Goal: Information Seeking & Learning: Check status

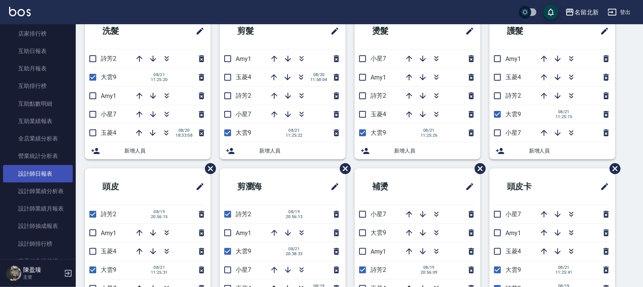
scroll to position [379, 0]
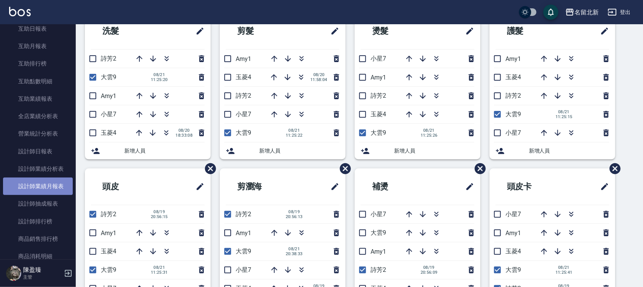
click at [42, 188] on link "設計師業績月報表" at bounding box center [38, 186] width 70 height 17
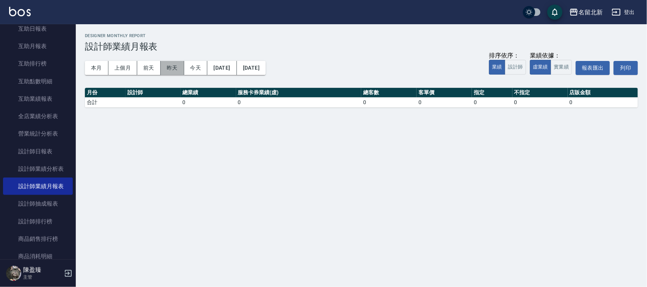
click at [166, 67] on button "昨天" at bounding box center [172, 68] width 23 height 14
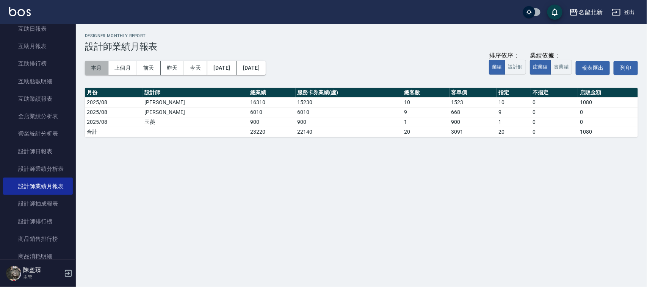
click at [101, 67] on button "本月" at bounding box center [96, 68] width 23 height 14
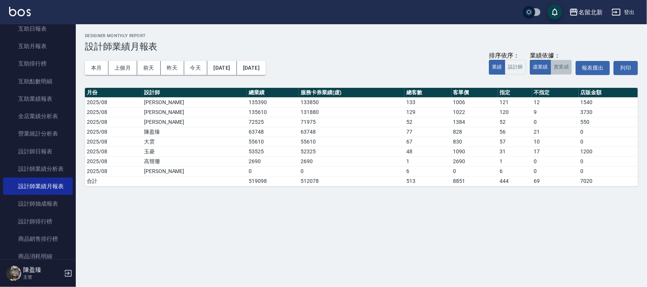
click at [563, 65] on button "實業績" at bounding box center [561, 67] width 21 height 15
click at [563, 64] on button "實業績" at bounding box center [561, 67] width 21 height 15
click at [97, 66] on button "本月" at bounding box center [96, 68] width 23 height 14
click at [236, 69] on button "[DATE]" at bounding box center [221, 68] width 29 height 14
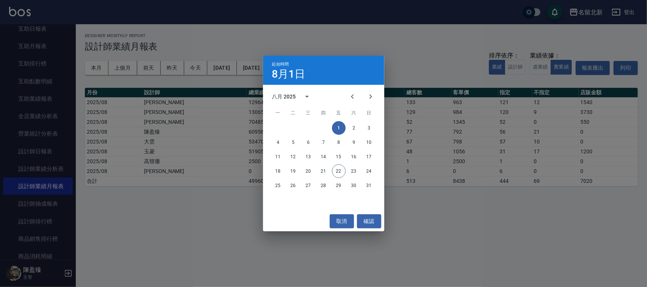
click at [93, 64] on div "起始時間 8月1日 八月 2025 一 二 三 四 五 六 日 1 2 3 4 5 6 7 8 9 10 11 12 13 14 15 16 17 18 19…" at bounding box center [323, 143] width 647 height 287
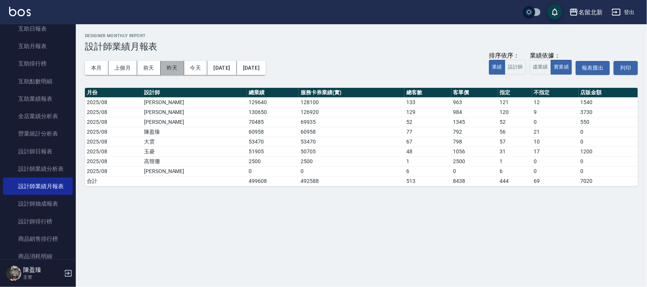
click at [175, 68] on button "昨天" at bounding box center [172, 68] width 23 height 14
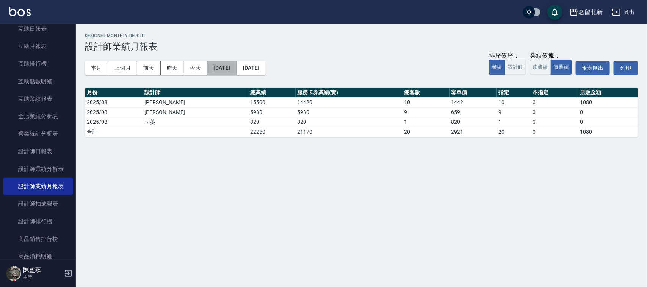
click at [236, 66] on button "[DATE]" at bounding box center [221, 68] width 29 height 14
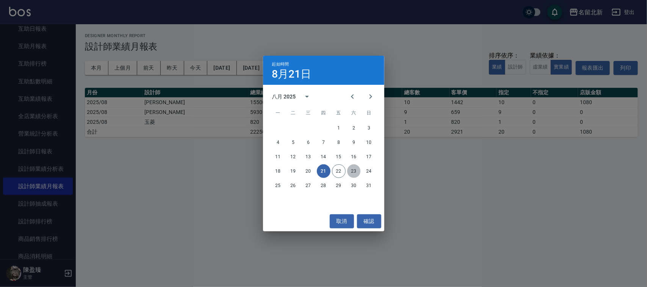
click at [355, 173] on button "23" at bounding box center [354, 171] width 14 height 14
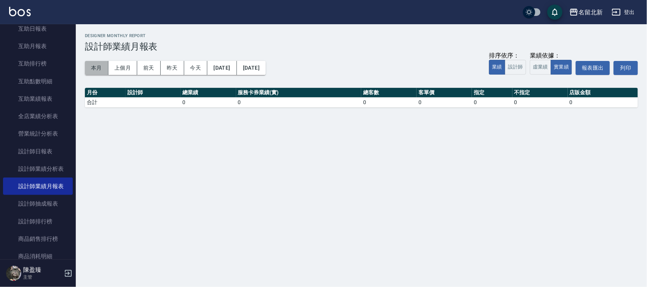
click at [99, 67] on button "本月" at bounding box center [96, 68] width 23 height 14
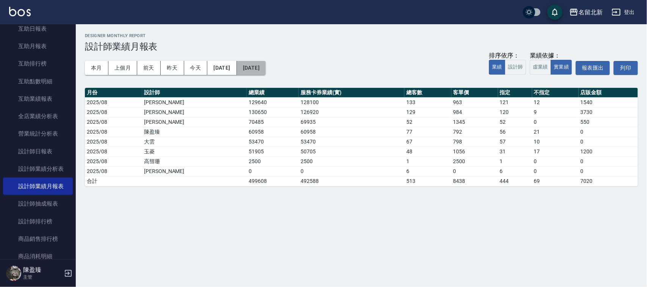
click at [266, 71] on button "[DATE]" at bounding box center [251, 68] width 29 height 14
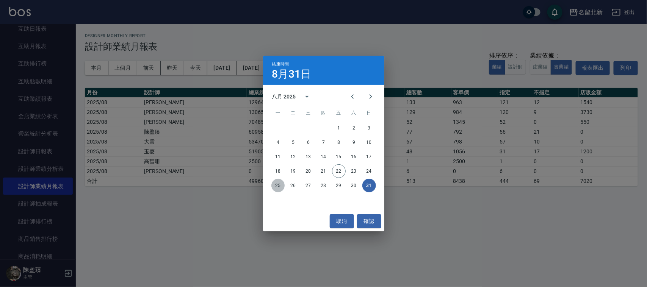
click at [277, 188] on button "25" at bounding box center [278, 186] width 14 height 14
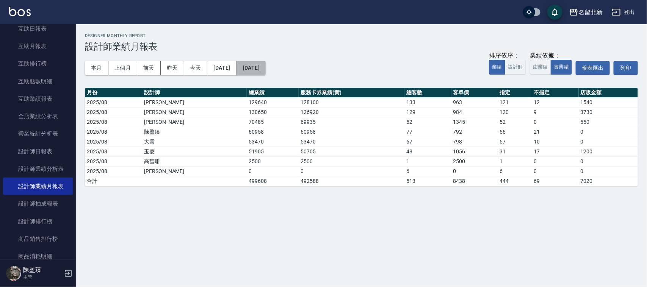
click at [266, 71] on button "[DATE]" at bounding box center [251, 68] width 29 height 14
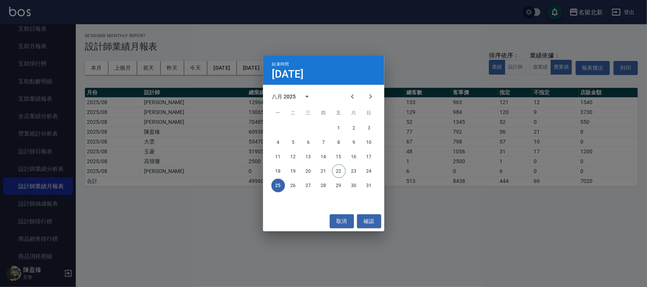
drag, startPoint x: 245, startPoint y: 69, endPoint x: 246, endPoint y: 80, distance: 11.1
click at [245, 72] on div "結束時間 [DATE] 八月 2025 一 二 三 四 五 六 日 1 2 3 4 5 6 7 8 9 10 11 12 13 14 15 16 17 18 …" at bounding box center [323, 143] width 647 height 287
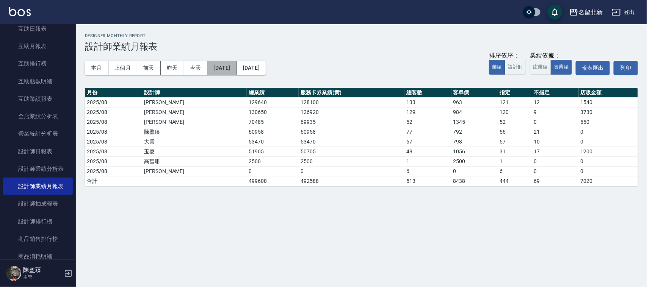
click at [236, 67] on button "[DATE]" at bounding box center [221, 68] width 29 height 14
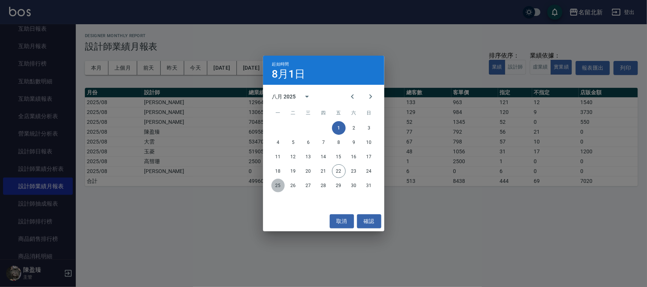
click at [280, 184] on button "25" at bounding box center [278, 186] width 14 height 14
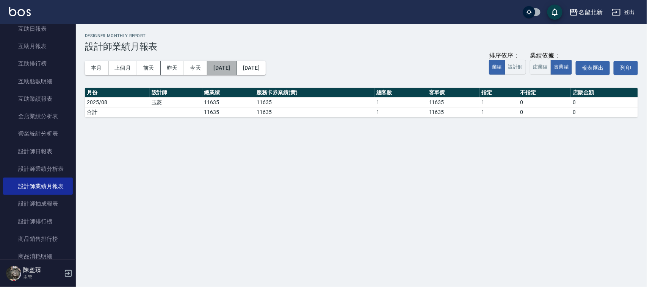
click at [236, 67] on button "[DATE]" at bounding box center [221, 68] width 29 height 14
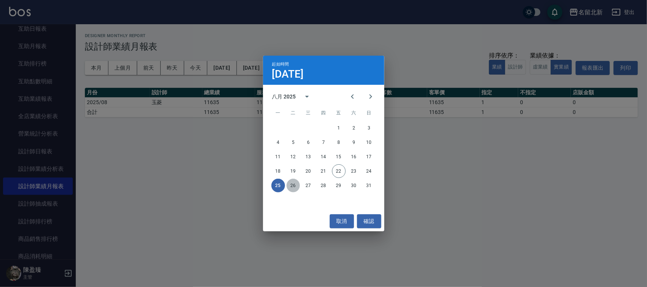
click at [291, 186] on button "26" at bounding box center [293, 186] width 14 height 14
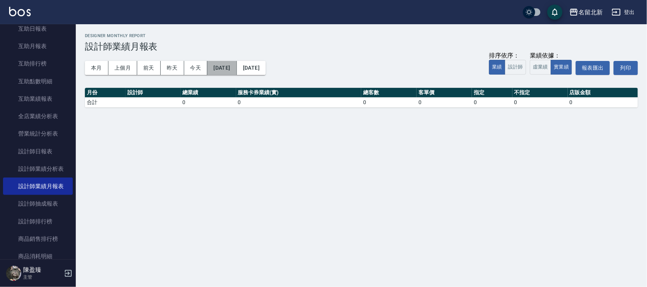
click at [236, 70] on button "[DATE]" at bounding box center [221, 68] width 29 height 14
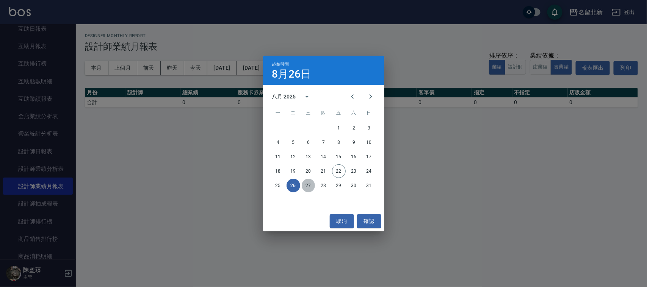
click at [307, 183] on button "27" at bounding box center [309, 186] width 14 height 14
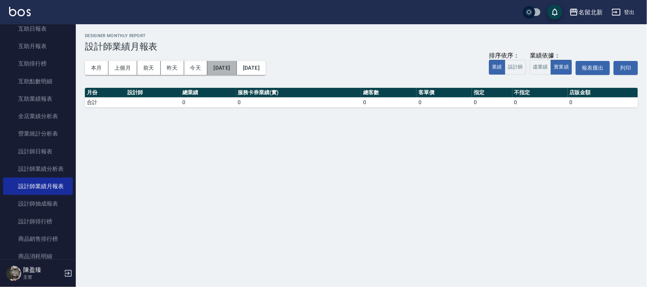
click at [236, 72] on button "[DATE]" at bounding box center [221, 68] width 29 height 14
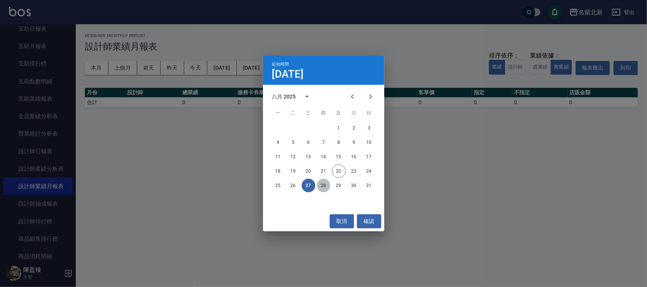
click at [324, 182] on button "28" at bounding box center [324, 186] width 14 height 14
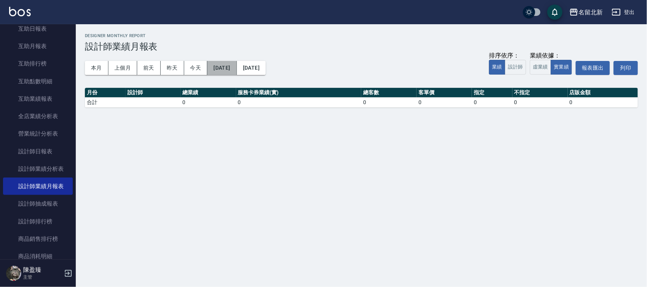
click at [236, 71] on button "[DATE]" at bounding box center [221, 68] width 29 height 14
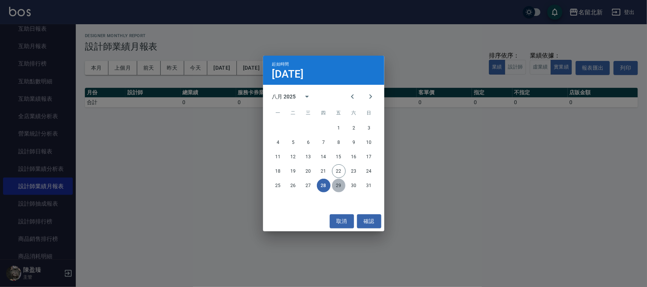
click at [340, 184] on button "29" at bounding box center [339, 186] width 14 height 14
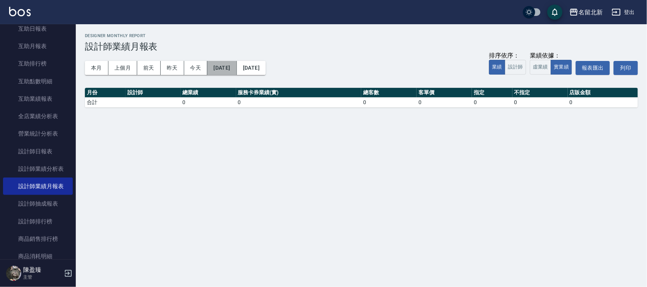
click at [236, 74] on button "[DATE]" at bounding box center [221, 68] width 29 height 14
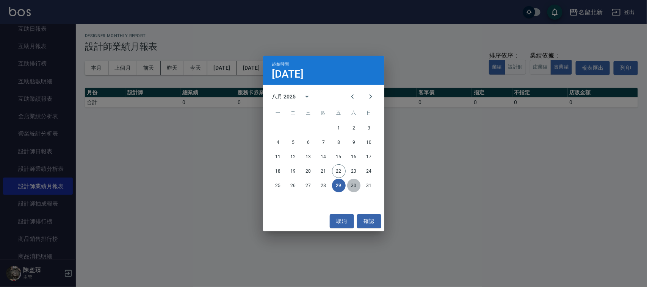
click at [350, 186] on button "30" at bounding box center [354, 186] width 14 height 14
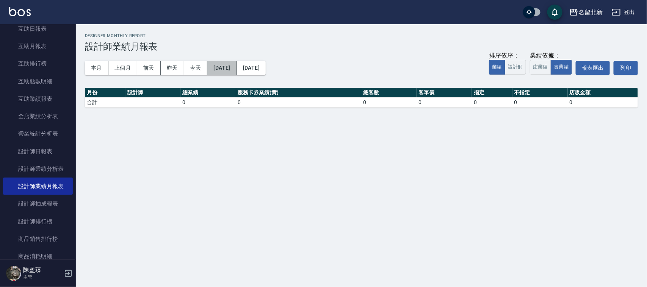
drag, startPoint x: 242, startPoint y: 70, endPoint x: 256, endPoint y: 88, distance: 21.6
click at [244, 75] on div "本月 上個月 [DATE] [DATE] [DATE] [DATE] [DATE] 排序依序： 業績 設計師 業績依據： 虛業績 實業績 報表匯出 列印" at bounding box center [361, 68] width 553 height 32
click at [236, 61] on button "[DATE]" at bounding box center [221, 68] width 29 height 14
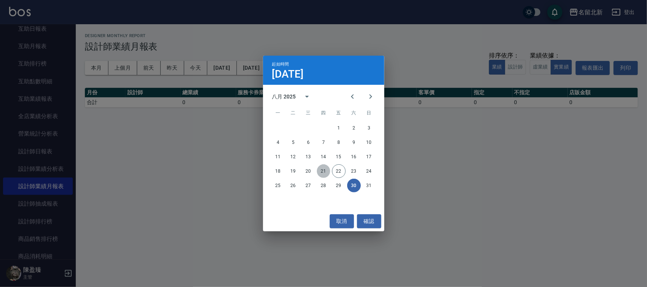
click at [321, 170] on button "21" at bounding box center [324, 171] width 14 height 14
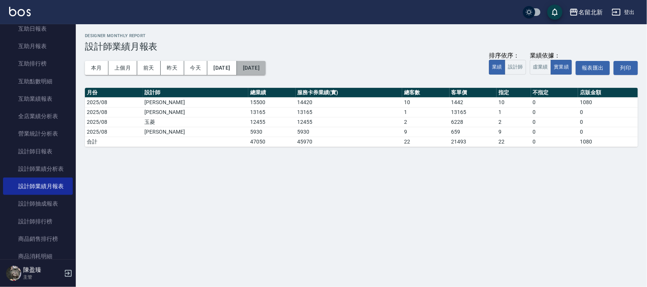
click at [266, 67] on button "[DATE]" at bounding box center [251, 68] width 29 height 14
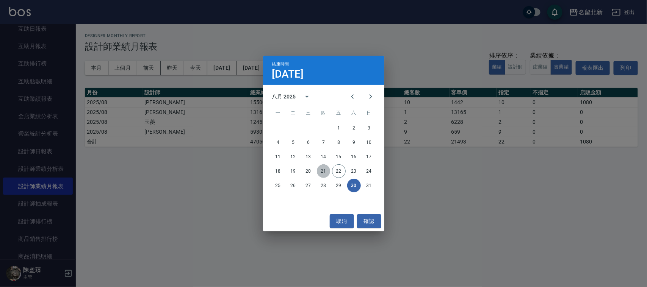
click at [321, 171] on button "21" at bounding box center [324, 171] width 14 height 14
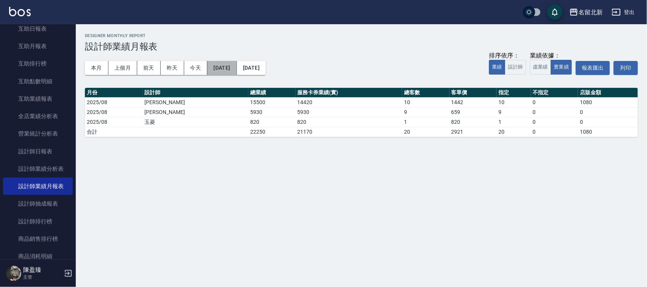
drag, startPoint x: 243, startPoint y: 66, endPoint x: 239, endPoint y: 69, distance: 4.6
click at [236, 69] on button "[DATE]" at bounding box center [221, 68] width 29 height 14
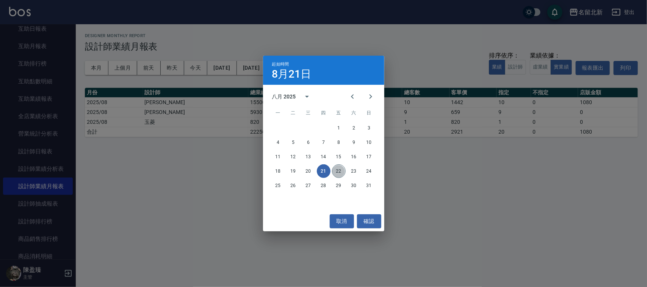
click at [337, 173] on button "22" at bounding box center [339, 171] width 14 height 14
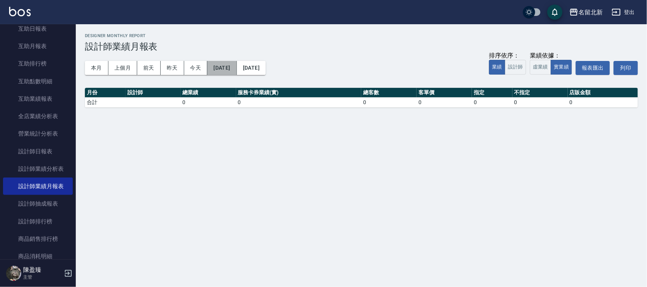
click at [236, 69] on button "[DATE]" at bounding box center [221, 68] width 29 height 14
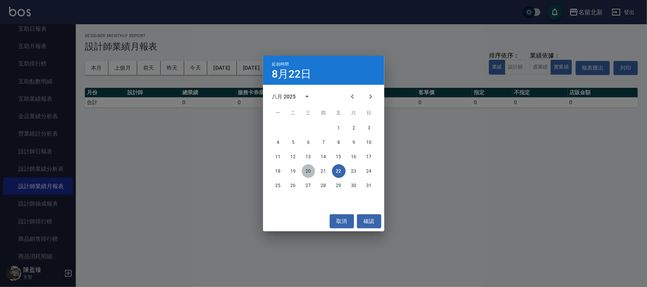
click at [306, 171] on button "20" at bounding box center [309, 171] width 14 height 14
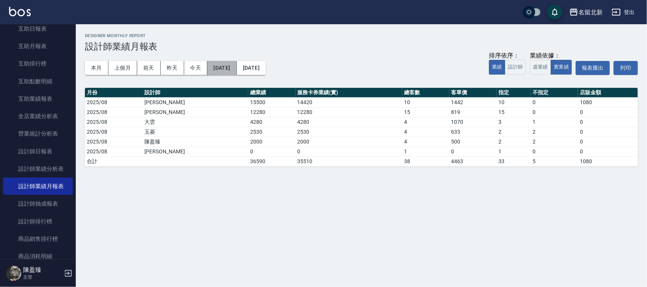
click at [236, 69] on button "[DATE]" at bounding box center [221, 68] width 29 height 14
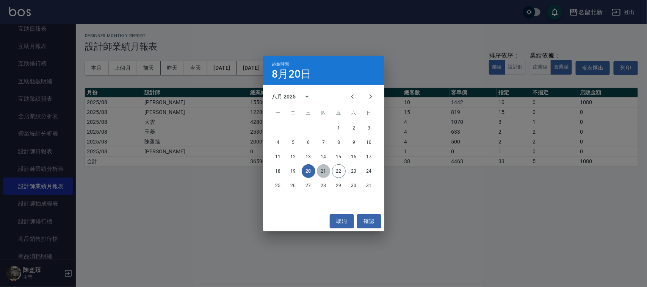
click at [321, 171] on button "21" at bounding box center [324, 171] width 14 height 14
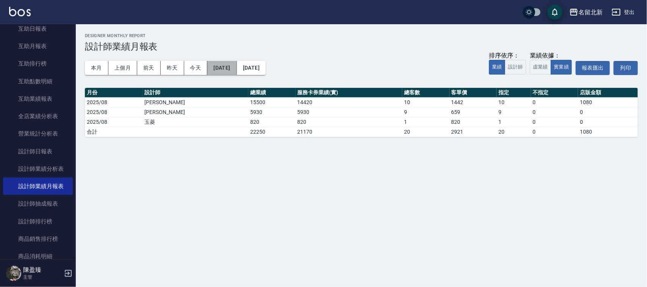
click at [236, 70] on button "[DATE]" at bounding box center [221, 68] width 29 height 14
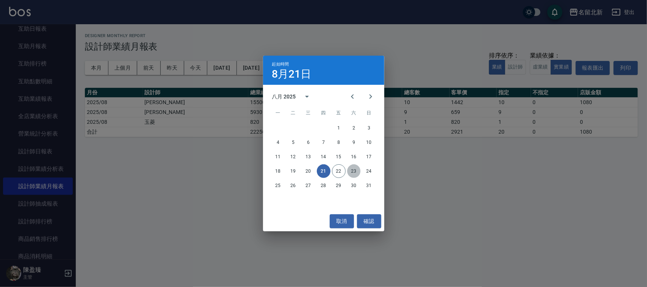
click at [352, 169] on button "23" at bounding box center [354, 171] width 14 height 14
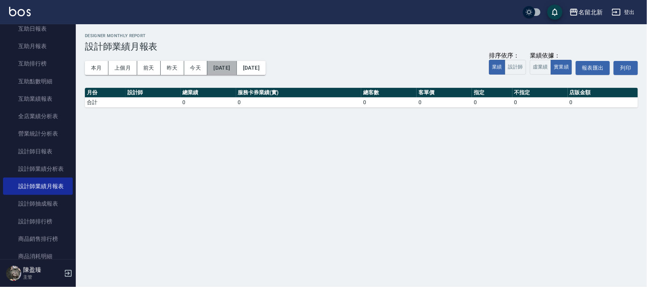
click at [236, 67] on button "[DATE]" at bounding box center [221, 68] width 29 height 14
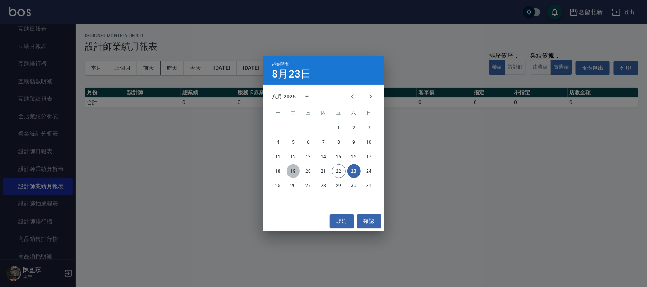
click at [289, 170] on button "19" at bounding box center [293, 171] width 14 height 14
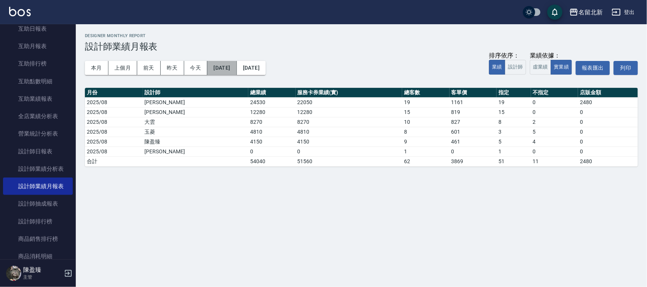
click at [236, 65] on button "[DATE]" at bounding box center [221, 68] width 29 height 14
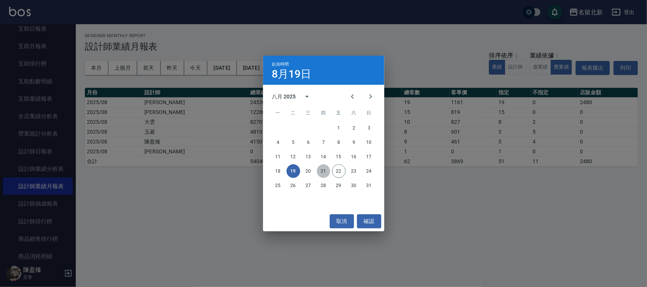
click at [322, 170] on button "21" at bounding box center [324, 171] width 14 height 14
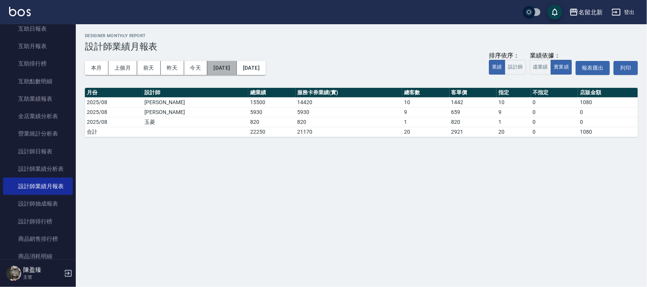
click at [236, 71] on button "[DATE]" at bounding box center [221, 68] width 29 height 14
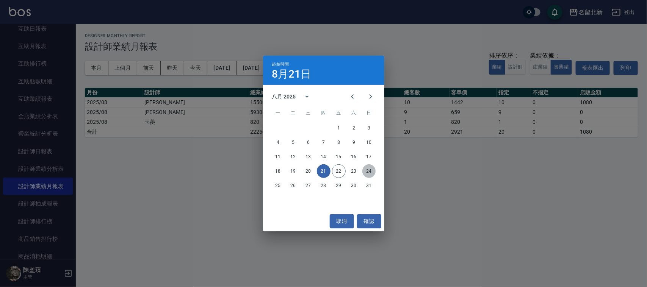
click at [372, 171] on button "24" at bounding box center [369, 171] width 14 height 14
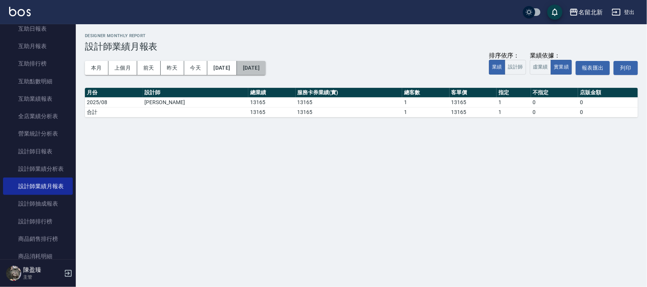
drag, startPoint x: 251, startPoint y: 67, endPoint x: 252, endPoint y: 75, distance: 8.4
click at [252, 75] on div "本月 上個月 [DATE] [DATE] [DATE] [DATE] [DATE] 排序依序： 業績 設計師 業績依據： 虛業績 實業績 報表匯出 列印" at bounding box center [361, 68] width 553 height 32
click at [236, 72] on button "[DATE]" at bounding box center [221, 68] width 29 height 14
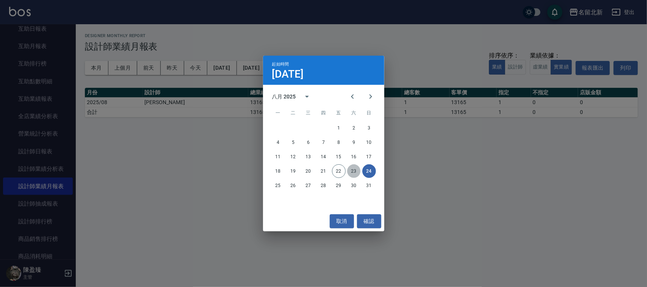
click at [355, 173] on button "23" at bounding box center [354, 171] width 14 height 14
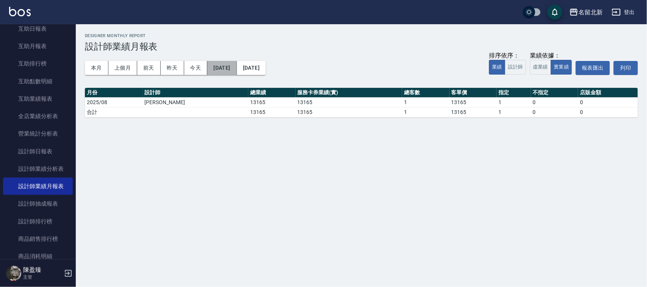
click at [236, 66] on button "[DATE]" at bounding box center [221, 68] width 29 height 14
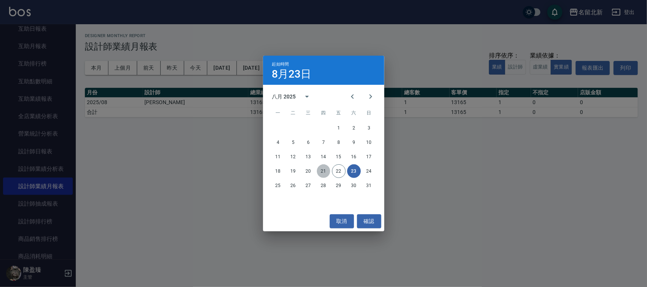
click at [327, 172] on button "21" at bounding box center [324, 171] width 14 height 14
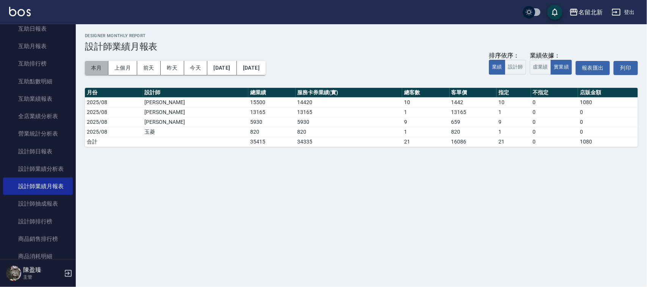
click at [91, 67] on button "本月" at bounding box center [96, 68] width 23 height 14
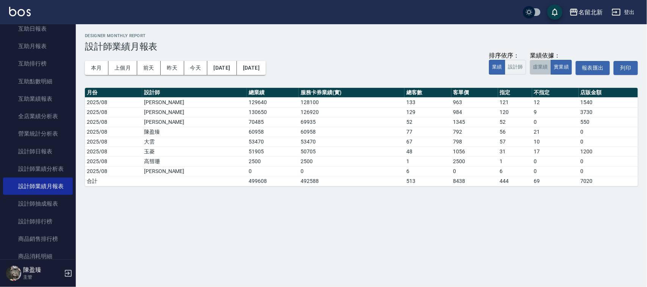
click at [540, 69] on button "虛業績" at bounding box center [540, 67] width 21 height 15
click at [230, 73] on button "[DATE]" at bounding box center [221, 68] width 29 height 14
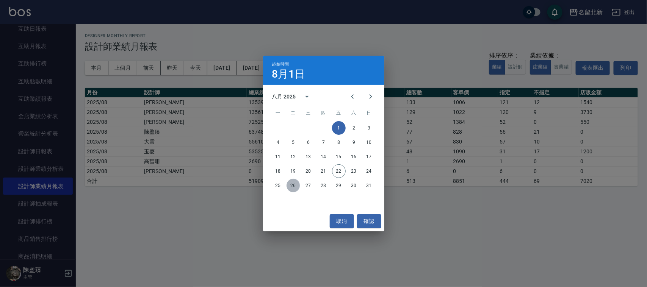
click at [291, 186] on button "26" at bounding box center [293, 186] width 14 height 14
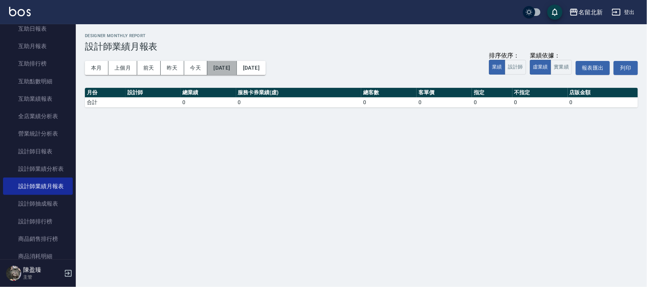
click at [236, 67] on button "[DATE]" at bounding box center [221, 68] width 29 height 14
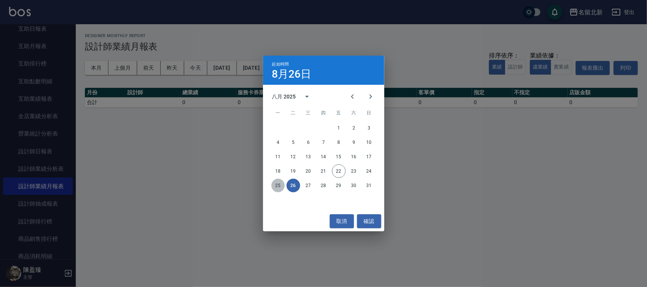
click at [276, 186] on button "25" at bounding box center [278, 186] width 14 height 14
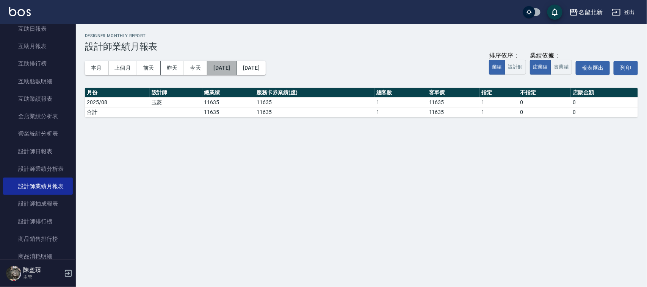
drag, startPoint x: 244, startPoint y: 67, endPoint x: 239, endPoint y: 69, distance: 4.7
click at [236, 69] on button "[DATE]" at bounding box center [221, 68] width 29 height 14
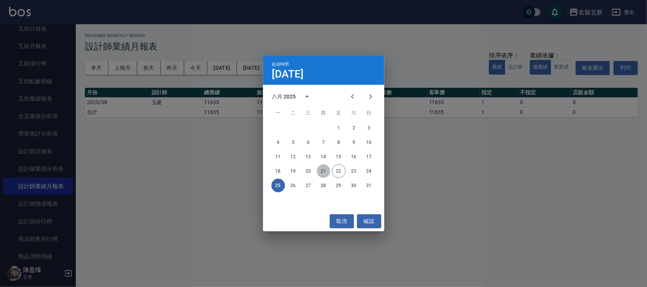
click at [321, 172] on button "21" at bounding box center [324, 171] width 14 height 14
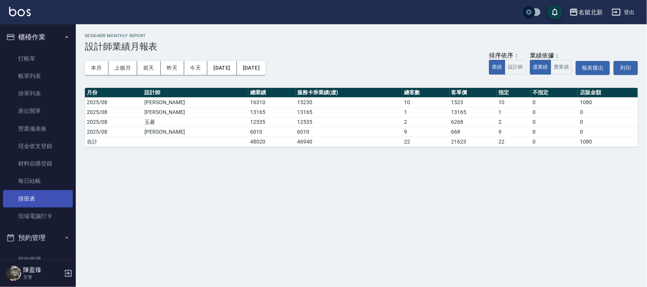
click at [16, 199] on link "排班表" at bounding box center [38, 198] width 70 height 17
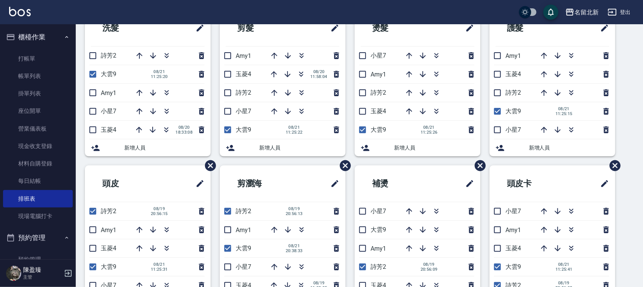
scroll to position [53, 0]
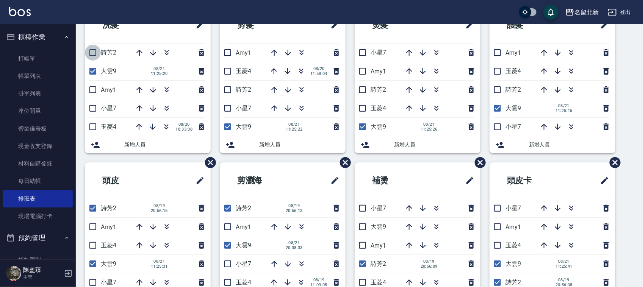
drag, startPoint x: 89, startPoint y: 52, endPoint x: 93, endPoint y: 61, distance: 10.2
click at [89, 52] on input "checkbox" at bounding box center [93, 53] width 16 height 16
checkbox input "true"
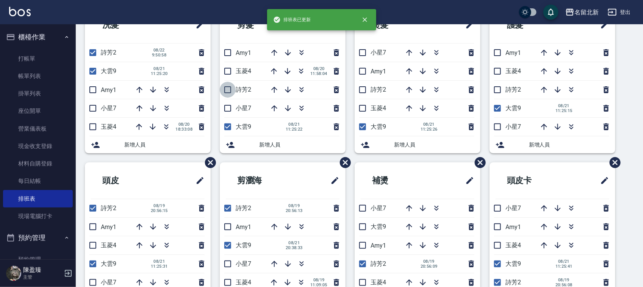
click at [229, 97] on input "checkbox" at bounding box center [228, 90] width 16 height 16
checkbox input "true"
click at [360, 90] on input "checkbox" at bounding box center [363, 90] width 16 height 16
checkbox input "true"
click at [502, 88] on input "checkbox" at bounding box center [498, 90] width 16 height 16
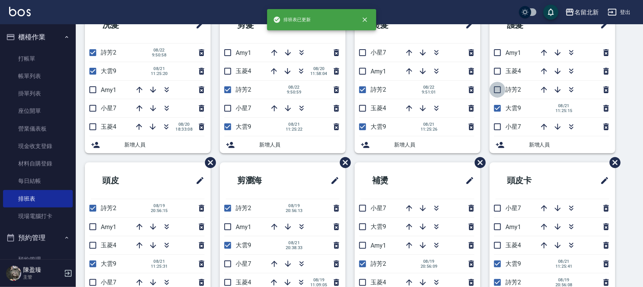
checkbox input "true"
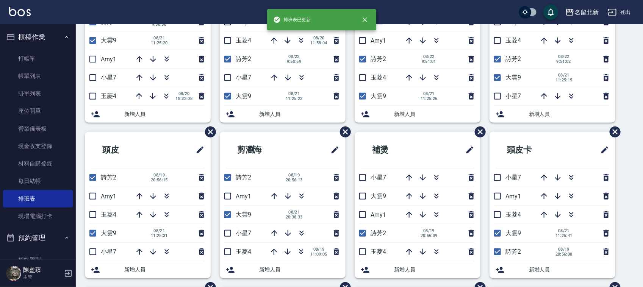
scroll to position [101, 0]
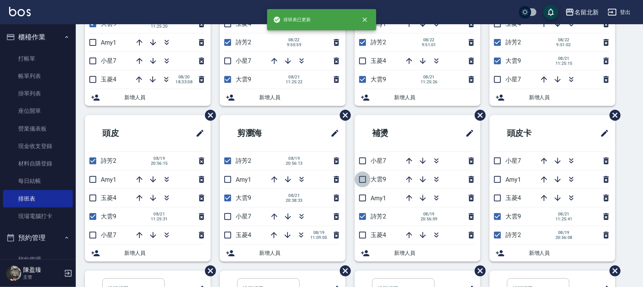
click at [358, 181] on input "checkbox" at bounding box center [363, 180] width 16 height 16
checkbox input "true"
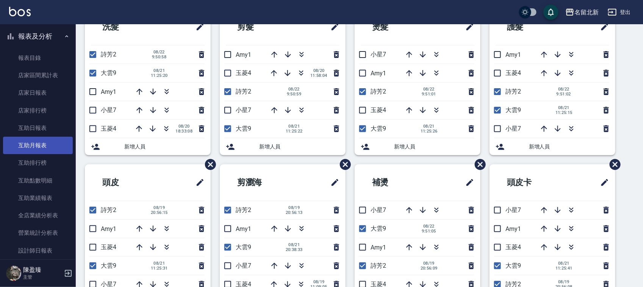
scroll to position [332, 0]
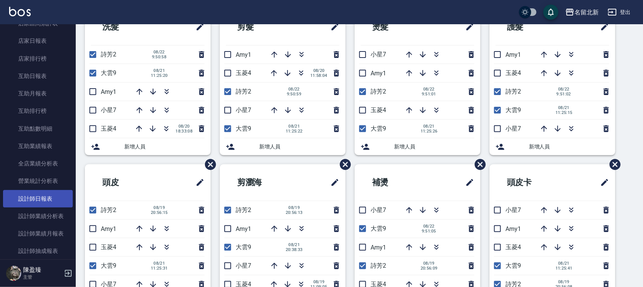
click at [63, 195] on link "設計師日報表" at bounding box center [38, 198] width 70 height 17
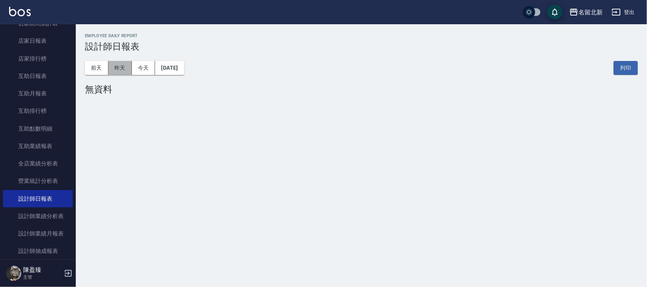
click at [121, 64] on button "昨天" at bounding box center [119, 68] width 23 height 14
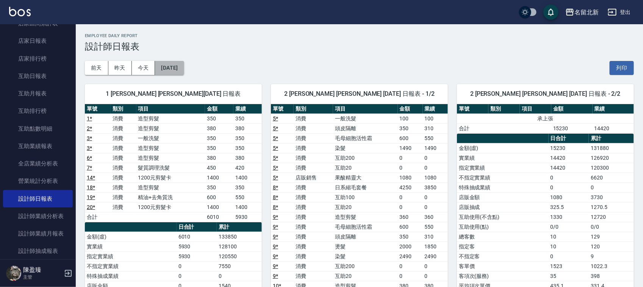
click at [184, 65] on button "[DATE]" at bounding box center [169, 68] width 29 height 14
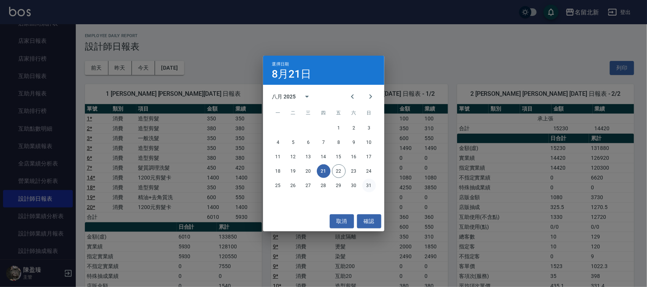
click at [369, 181] on button "31" at bounding box center [369, 186] width 14 height 14
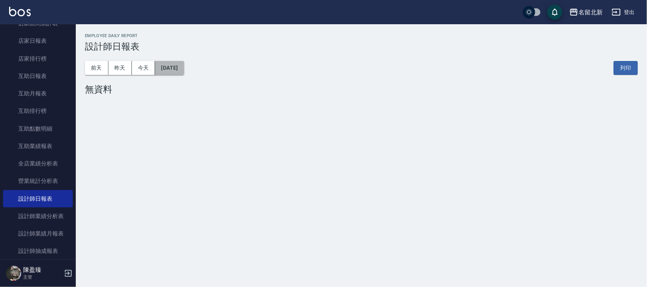
click at [184, 69] on button "[DATE]" at bounding box center [169, 68] width 29 height 14
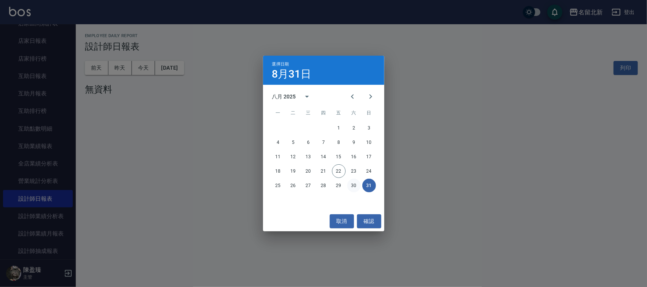
click at [357, 184] on button "30" at bounding box center [354, 186] width 14 height 14
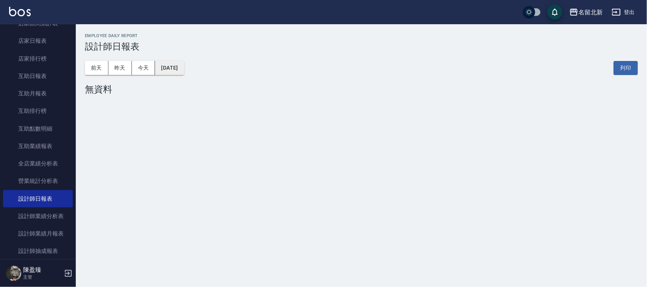
click at [184, 73] on button "[DATE]" at bounding box center [169, 68] width 29 height 14
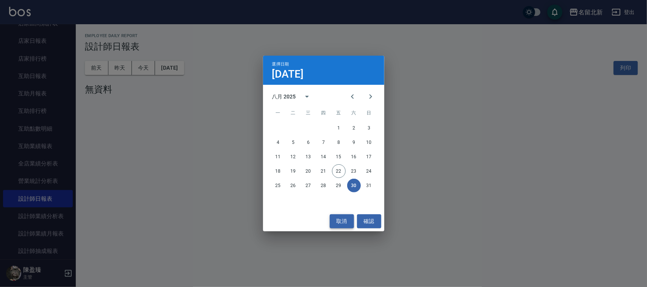
click at [343, 215] on button "取消" at bounding box center [342, 221] width 24 height 14
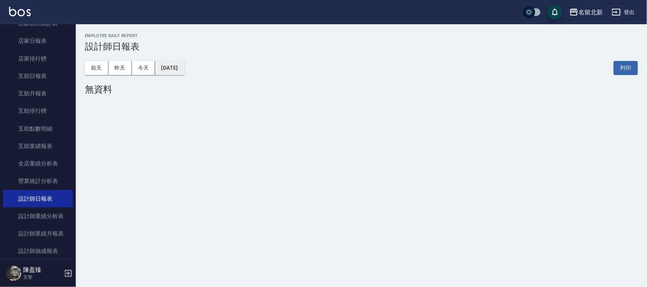
click at [184, 67] on button "[DATE]" at bounding box center [169, 68] width 29 height 14
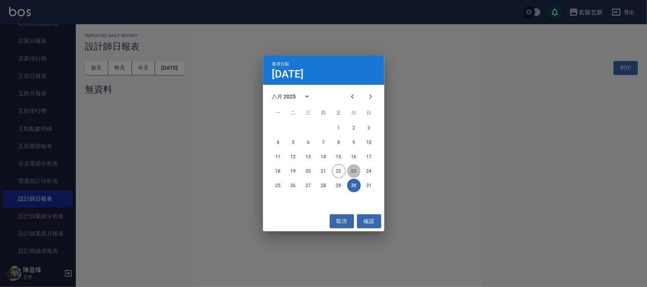
click at [349, 169] on button "23" at bounding box center [354, 171] width 14 height 14
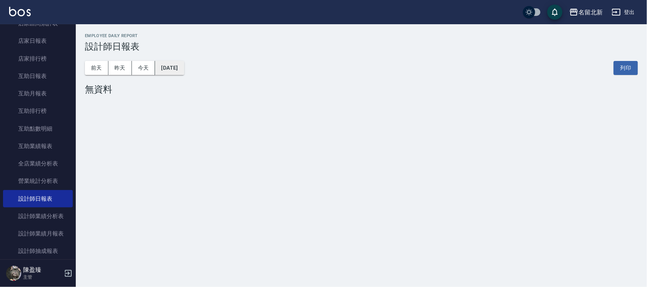
click at [184, 70] on button "[DATE]" at bounding box center [169, 68] width 29 height 14
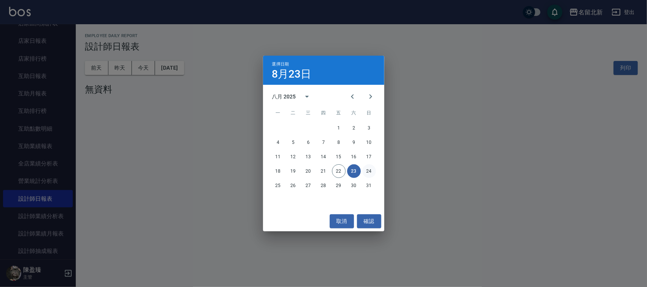
click at [367, 170] on button "24" at bounding box center [369, 171] width 14 height 14
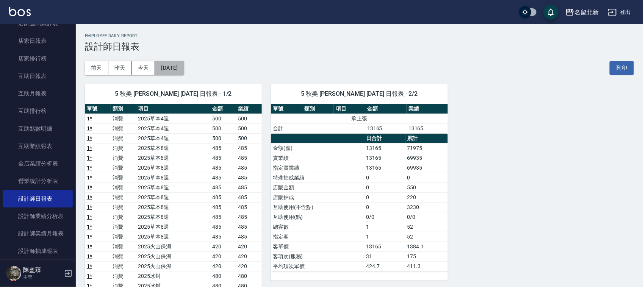
click at [184, 68] on button "[DATE]" at bounding box center [169, 68] width 29 height 14
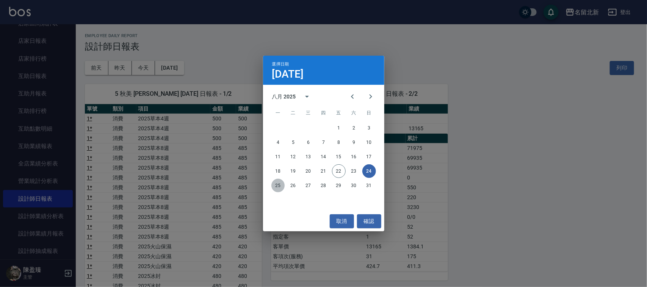
click at [280, 185] on button "25" at bounding box center [278, 186] width 14 height 14
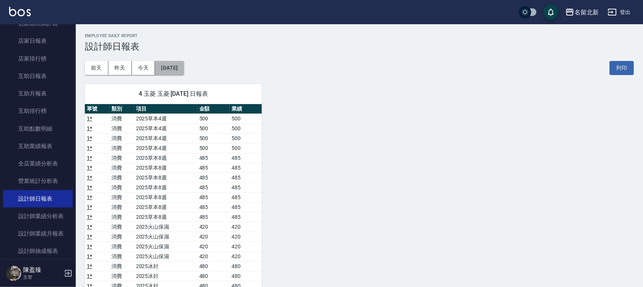
click at [184, 70] on button "[DATE]" at bounding box center [169, 68] width 29 height 14
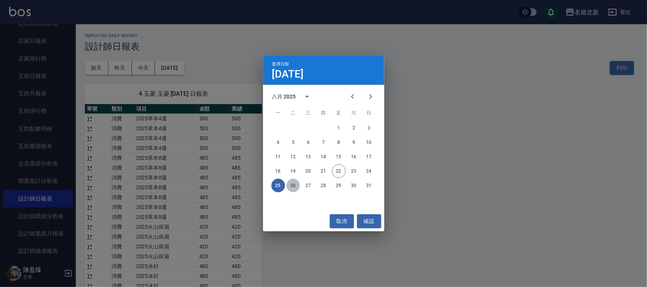
click at [289, 184] on button "26" at bounding box center [293, 186] width 14 height 14
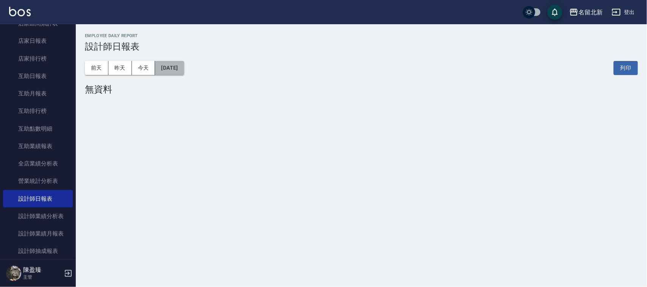
click at [184, 72] on button "[DATE]" at bounding box center [169, 68] width 29 height 14
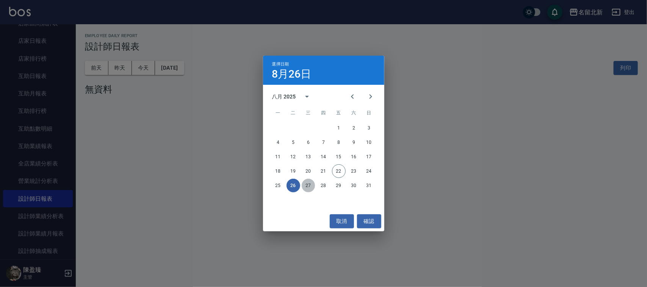
click at [306, 189] on button "27" at bounding box center [309, 186] width 14 height 14
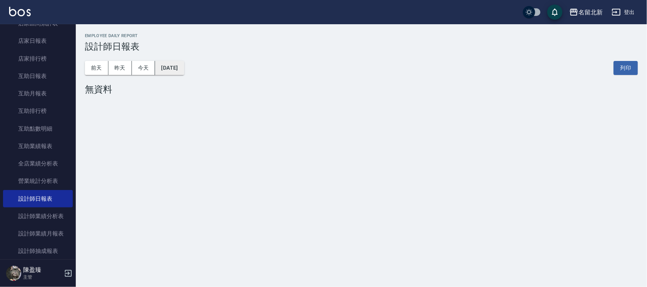
click at [184, 69] on button "[DATE]" at bounding box center [169, 68] width 29 height 14
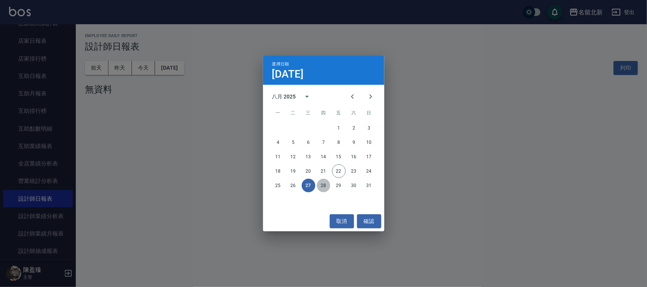
click at [322, 184] on button "28" at bounding box center [324, 186] width 14 height 14
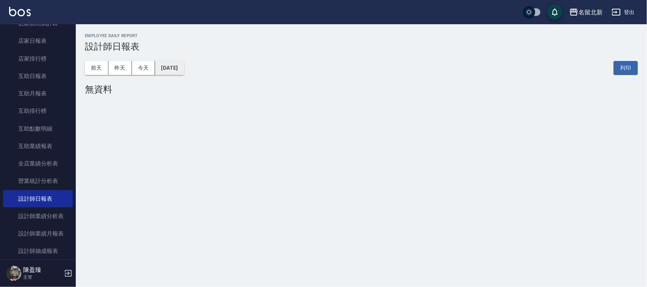
click at [184, 72] on button "[DATE]" at bounding box center [169, 68] width 29 height 14
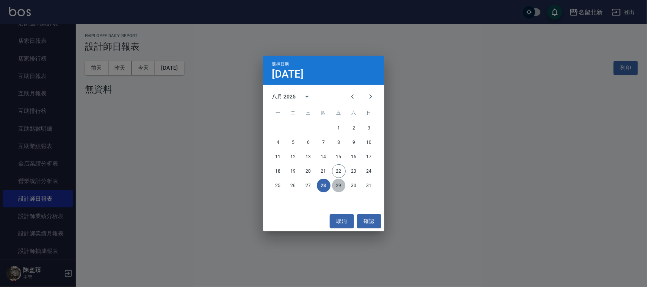
click at [339, 185] on button "29" at bounding box center [339, 186] width 14 height 14
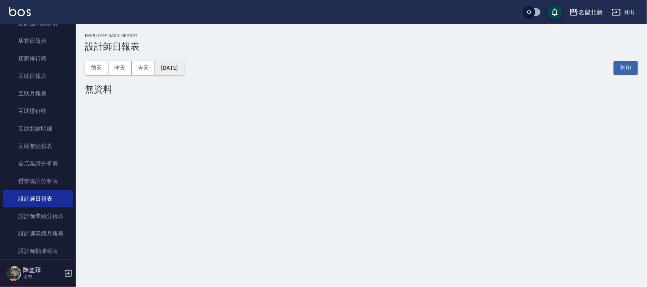
click at [184, 71] on button "[DATE]" at bounding box center [169, 68] width 29 height 14
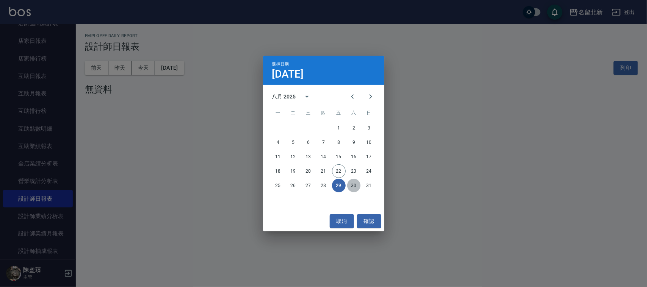
click at [353, 187] on button "30" at bounding box center [354, 186] width 14 height 14
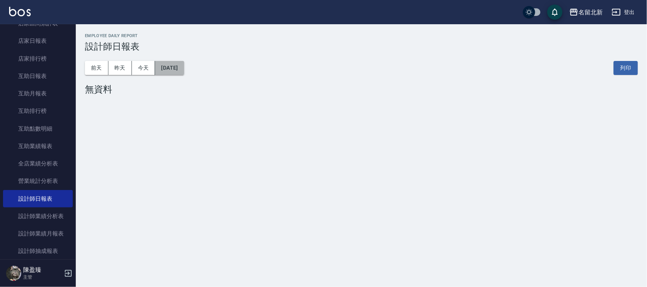
click at [184, 69] on button "[DATE]" at bounding box center [169, 68] width 29 height 14
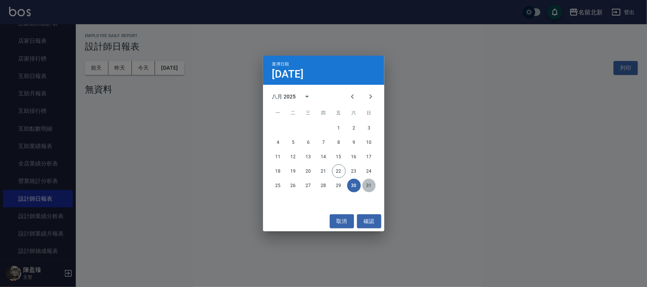
click at [368, 183] on button "31" at bounding box center [369, 186] width 14 height 14
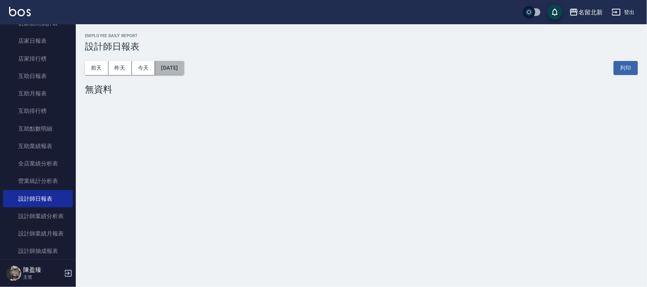
click at [184, 70] on button "[DATE]" at bounding box center [169, 68] width 29 height 14
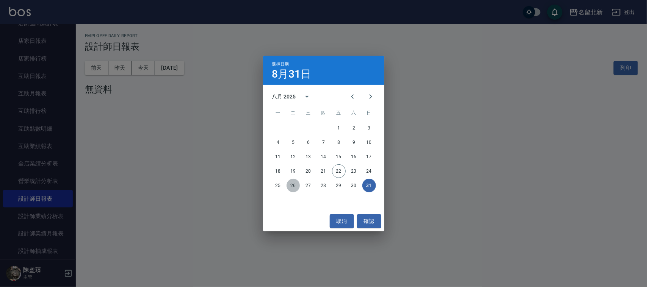
click at [296, 181] on button "26" at bounding box center [293, 186] width 14 height 14
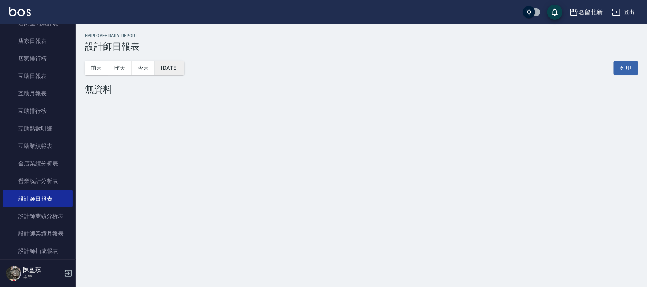
click at [184, 68] on button "[DATE]" at bounding box center [169, 68] width 29 height 14
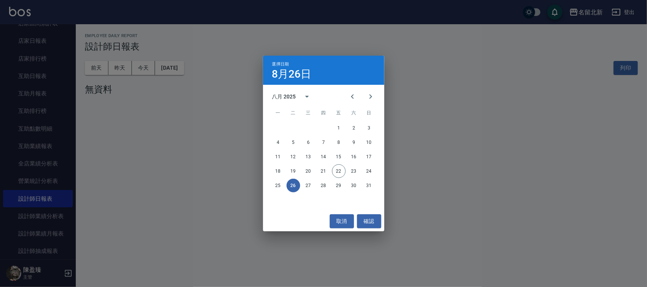
click at [433, 127] on div "選擇日期 [DATE] 八月 2025 一 二 三 四 五 六 日 1 2 3 4 5 6 7 8 9 10 11 12 13 14 15 16 17 18 …" at bounding box center [323, 143] width 647 height 287
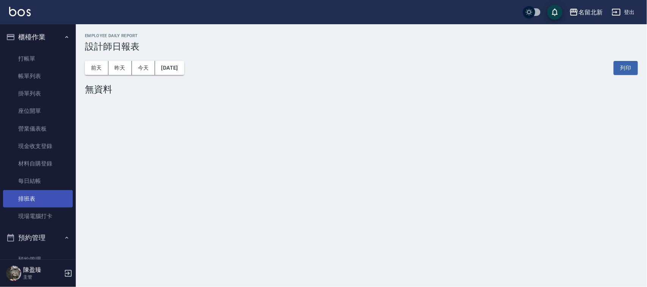
click at [44, 200] on link "排班表" at bounding box center [38, 198] width 70 height 17
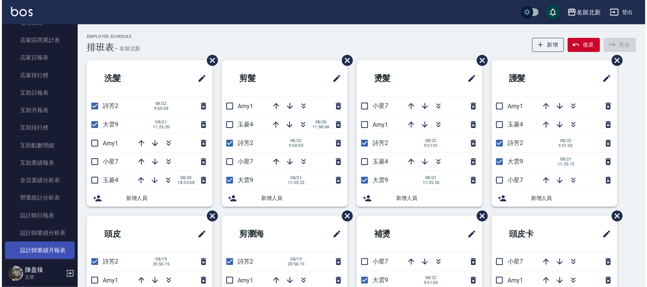
scroll to position [332, 0]
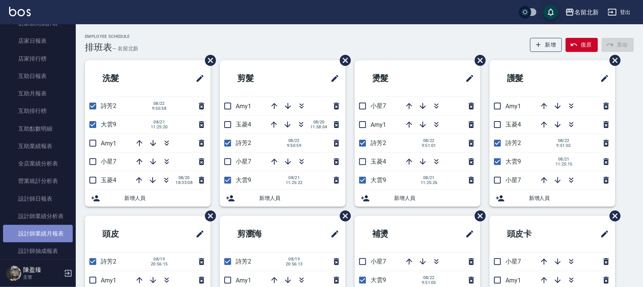
click at [50, 237] on link "設計師業績月報表" at bounding box center [38, 233] width 70 height 17
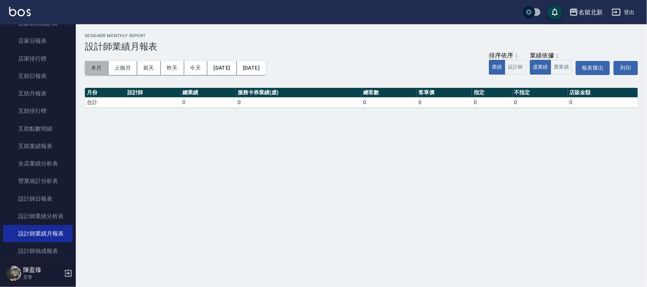
click at [93, 67] on button "本月" at bounding box center [96, 68] width 23 height 14
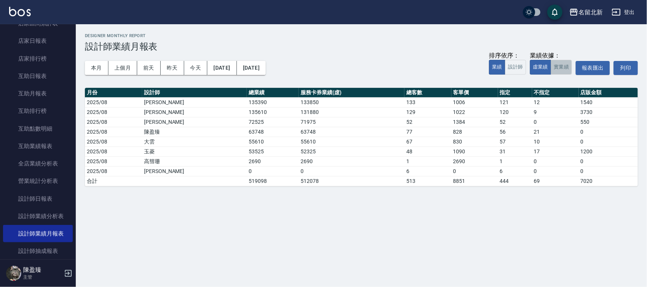
click at [565, 70] on button "實業績" at bounding box center [561, 67] width 21 height 15
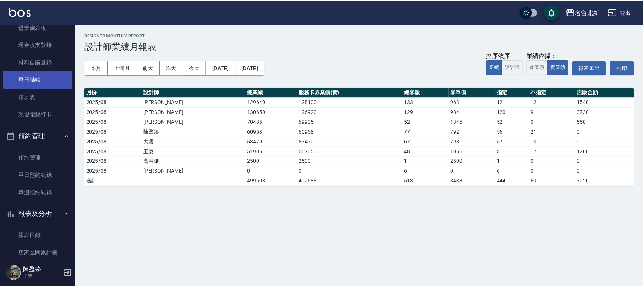
scroll to position [95, 0]
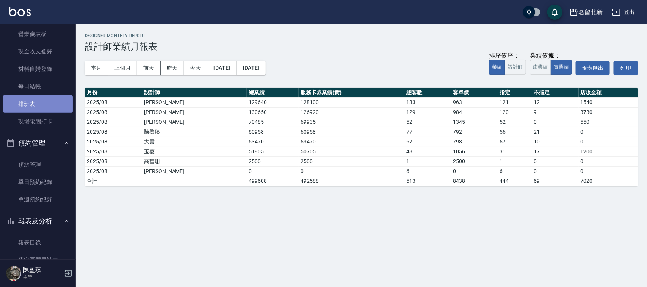
click at [44, 103] on link "排班表" at bounding box center [38, 103] width 70 height 17
